Goal: Entertainment & Leisure: Consume media (video, audio)

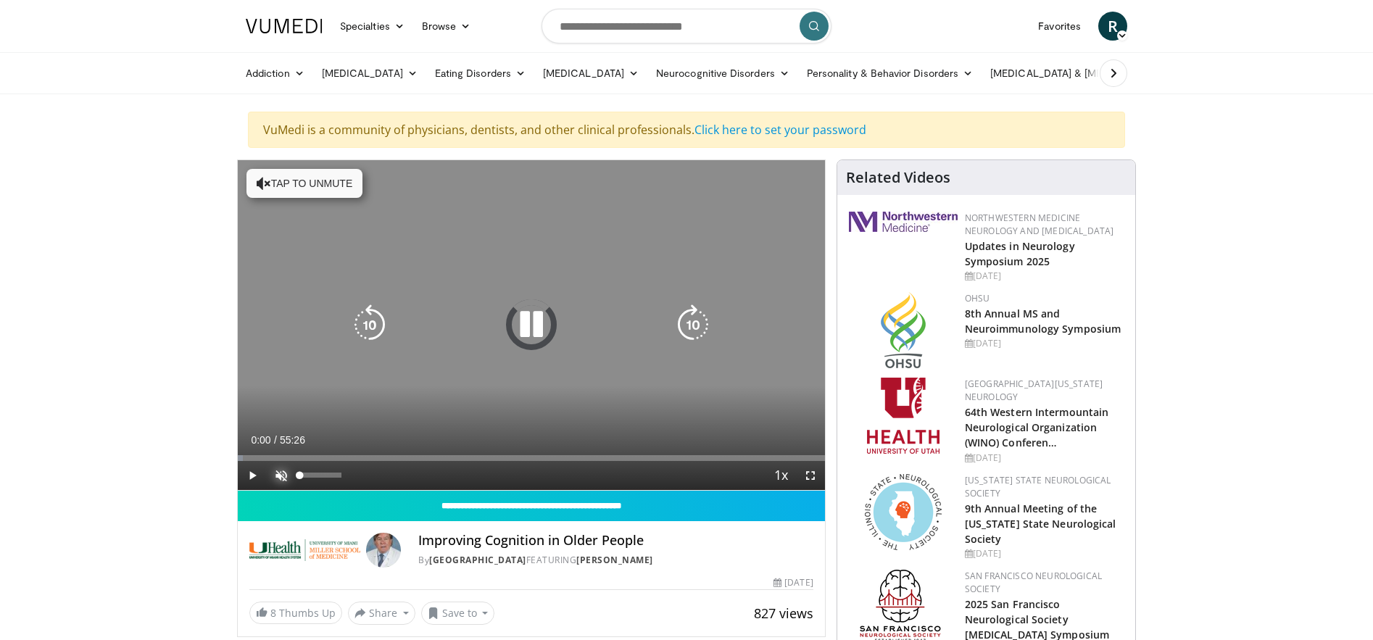
click at [283, 470] on span "Video Player" at bounding box center [281, 475] width 29 height 29
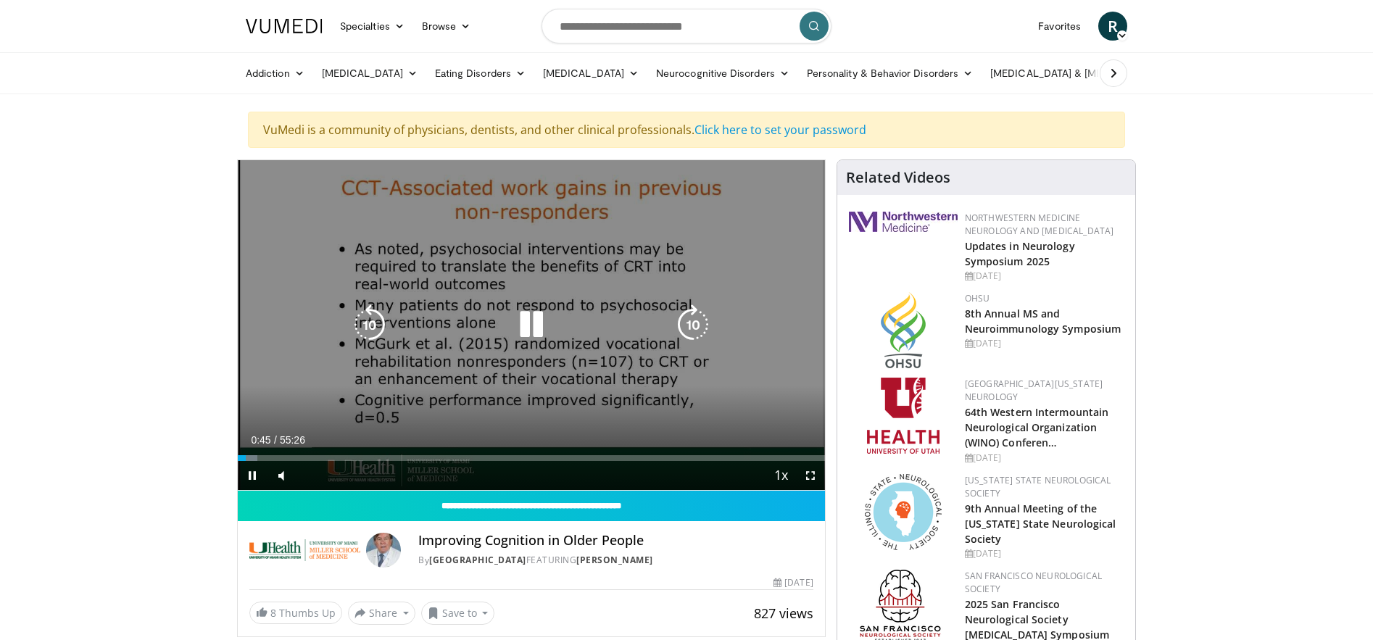
click at [694, 324] on icon "Video Player" at bounding box center [693, 324] width 41 height 41
click at [688, 323] on icon "Video Player" at bounding box center [693, 324] width 41 height 41
